Goal: Find specific page/section: Find specific page/section

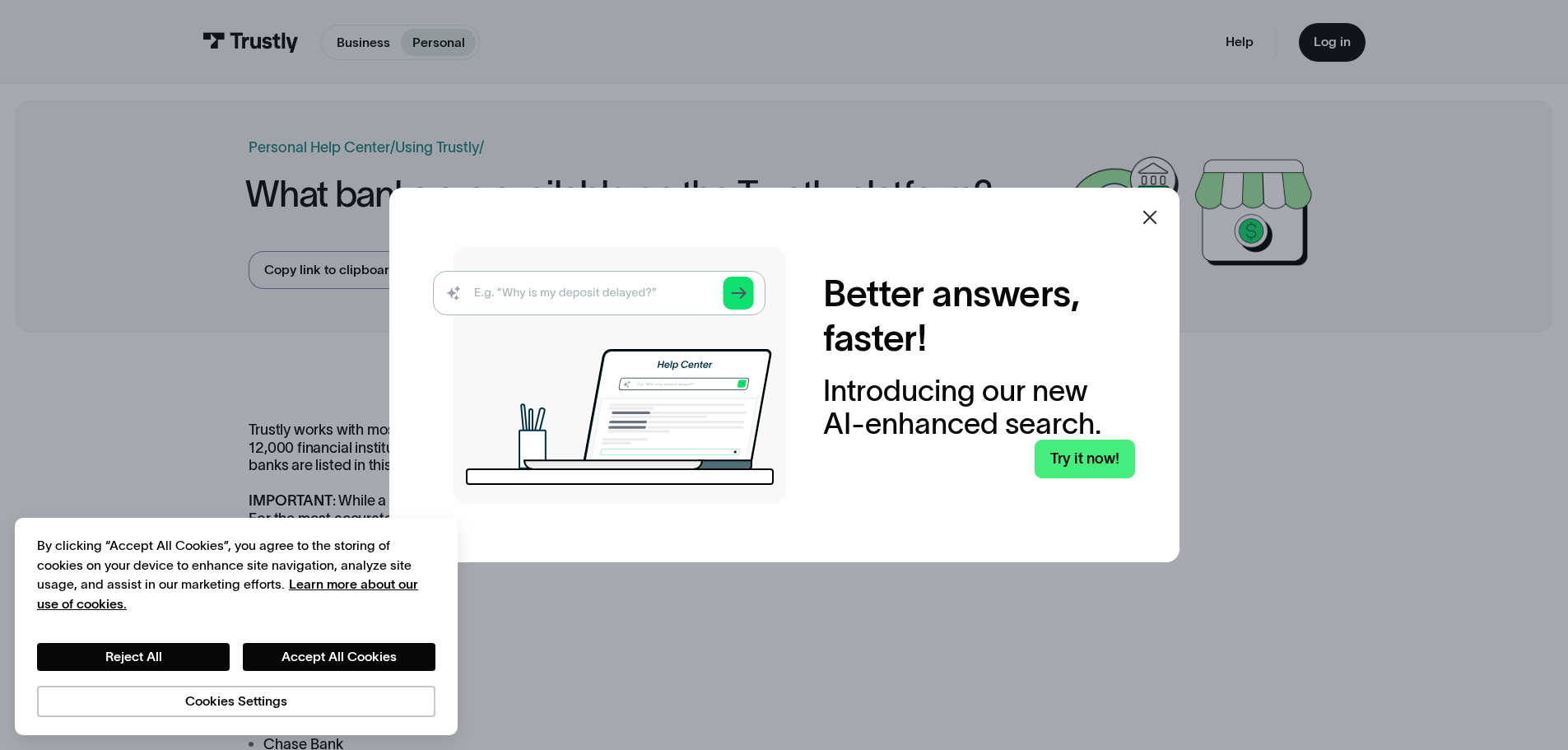
click at [670, 292] on img at bounding box center [609, 375] width 353 height 257
click at [1160, 220] on icon at bounding box center [1150, 217] width 20 height 20
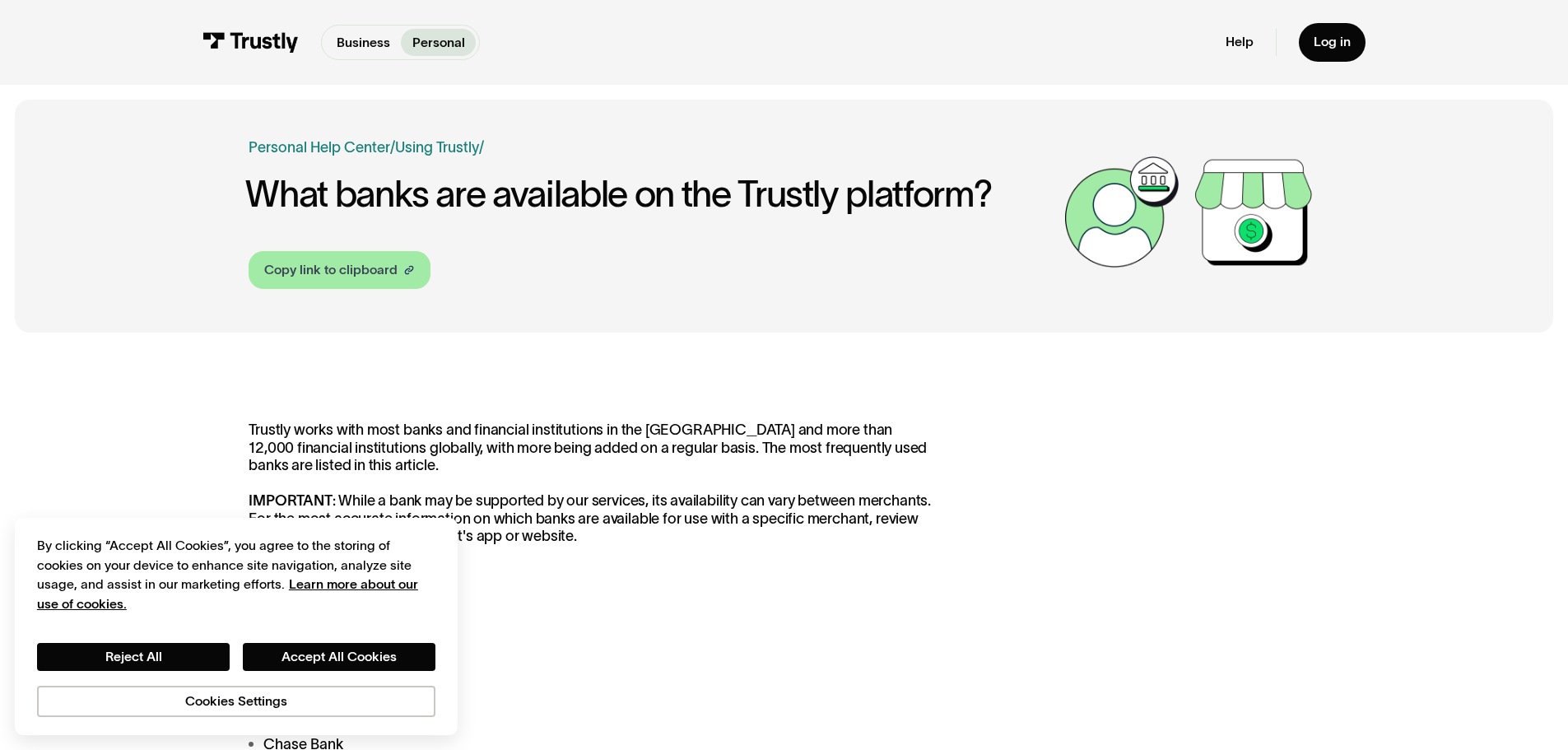
click at [355, 269] on div "Copy link to clipboard" at bounding box center [331, 269] width 133 height 20
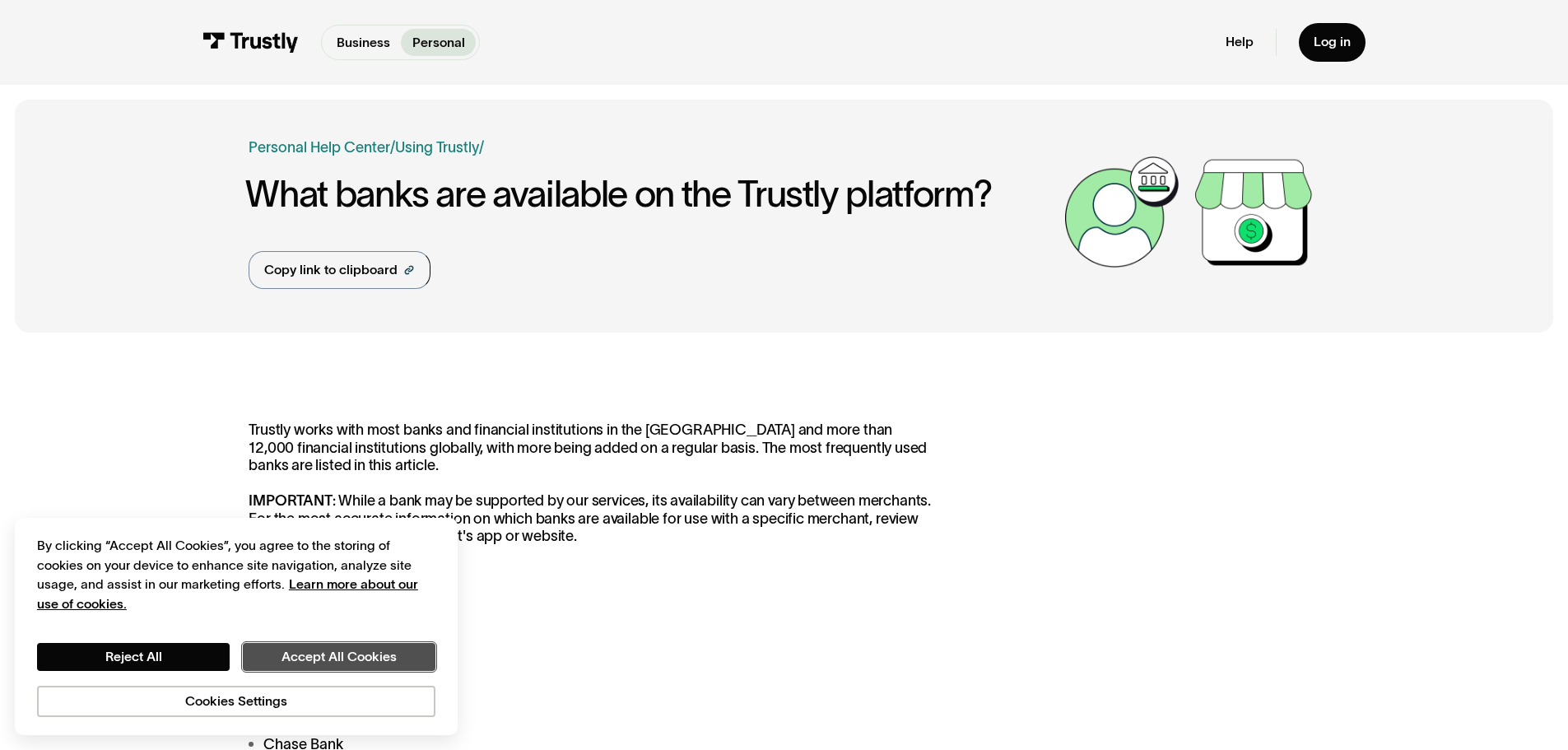
click at [308, 661] on button "Accept All Cookies" at bounding box center [339, 656] width 192 height 28
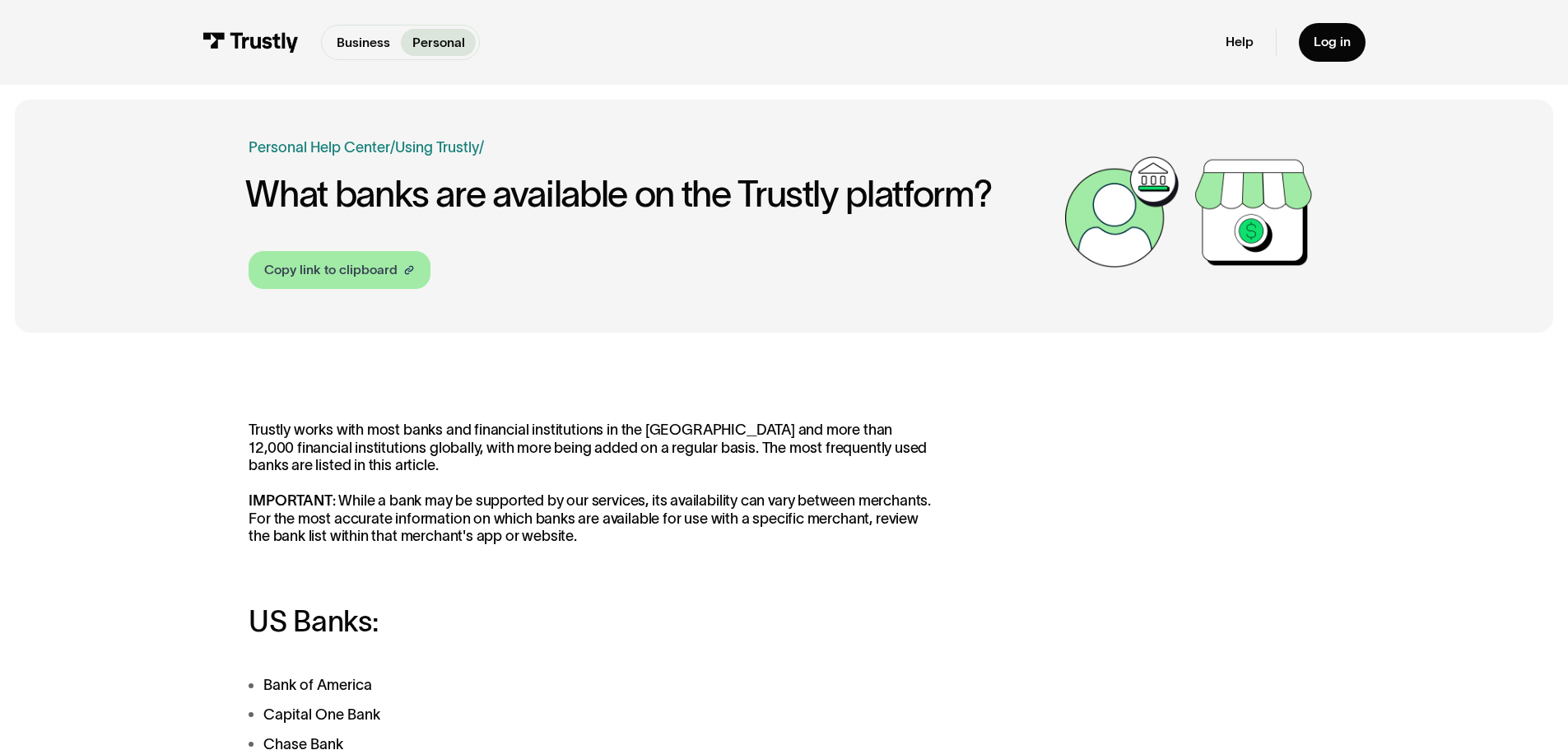
click at [331, 278] on div "Copy link to clipboard" at bounding box center [331, 269] width 133 height 20
click at [1145, 230] on img at bounding box center [1121, 212] width 131 height 131
click at [1336, 49] on div "Log in" at bounding box center [1332, 41] width 37 height 16
